Goal: Navigation & Orientation: Find specific page/section

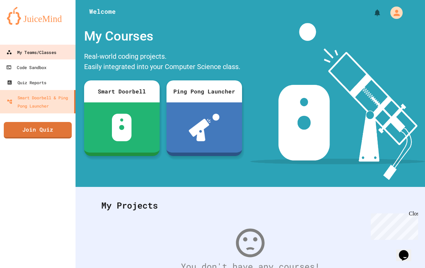
click at [52, 58] on link "My Teams/Classes" at bounding box center [37, 52] width 77 height 15
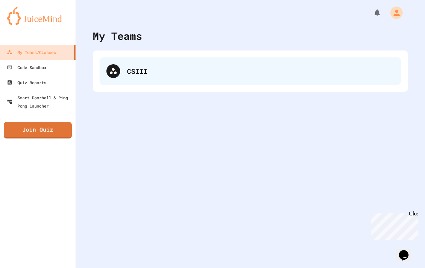
click at [148, 76] on div "CSIII" at bounding box center [251, 70] width 302 height 27
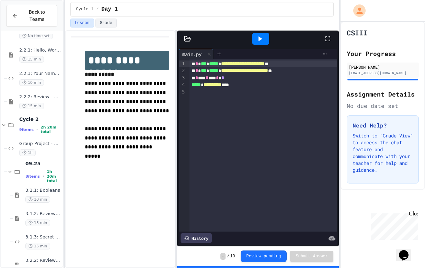
scroll to position [161, 0]
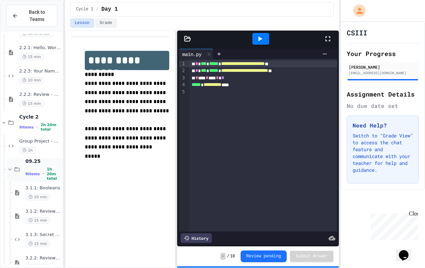
click at [38, 164] on span "09.25" at bounding box center [43, 161] width 36 height 6
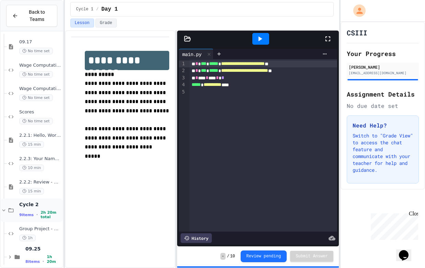
click at [6, 210] on icon at bounding box center [4, 210] width 6 height 6
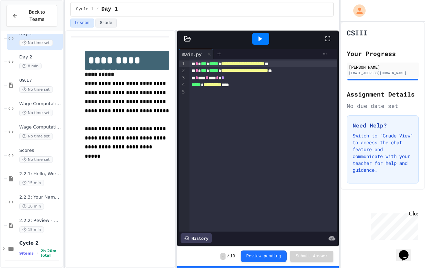
scroll to position [35, 0]
click at [21, 247] on div "Cycle 2 9 items • 2h 20m total" at bounding box center [40, 249] width 42 height 18
click at [10, 248] on icon at bounding box center [11, 249] width 8 height 6
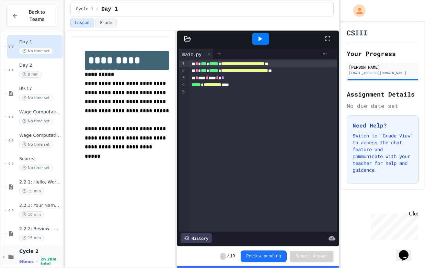
click at [5, 256] on icon at bounding box center [4, 257] width 6 height 6
click at [5, 258] on icon at bounding box center [4, 257] width 6 height 6
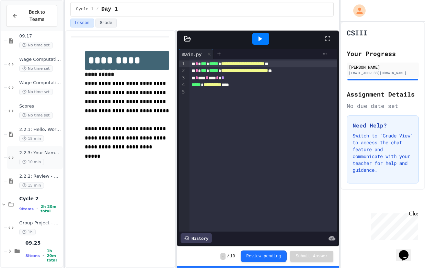
scroll to position [81, 0]
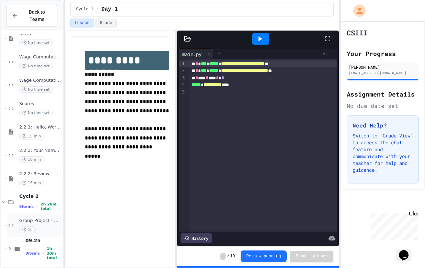
click at [13, 226] on icon at bounding box center [11, 225] width 8 height 6
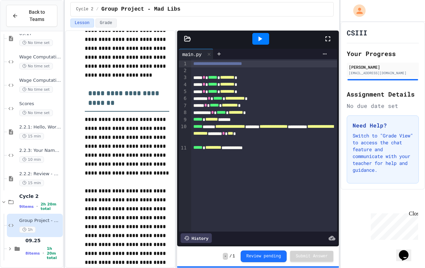
scroll to position [1020, 0]
